Goal: Transaction & Acquisition: Purchase product/service

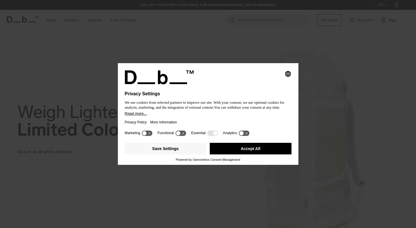
click at [205, 121] on div "Privacy Policy More Information" at bounding box center [208, 121] width 167 height 13
click at [191, 151] on button "Save Settings" at bounding box center [166, 149] width 82 height 12
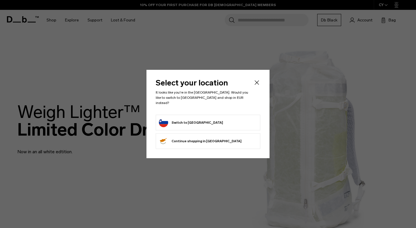
click at [191, 121] on button "Switch to [GEOGRAPHIC_DATA]" at bounding box center [191, 122] width 64 height 9
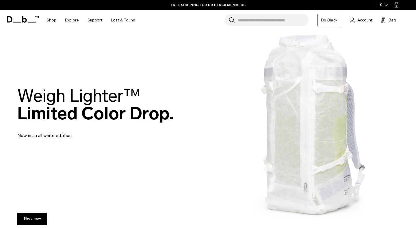
scroll to position [3, 0]
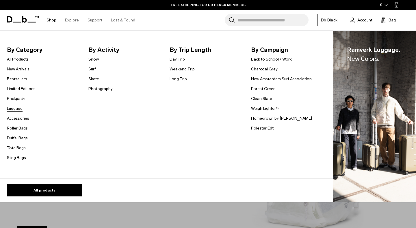
click at [15, 108] on link "Luggage" at bounding box center [15, 108] width 16 height 6
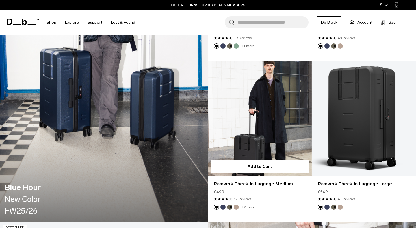
scroll to position [566, 0]
